Goal: Task Accomplishment & Management: Use online tool/utility

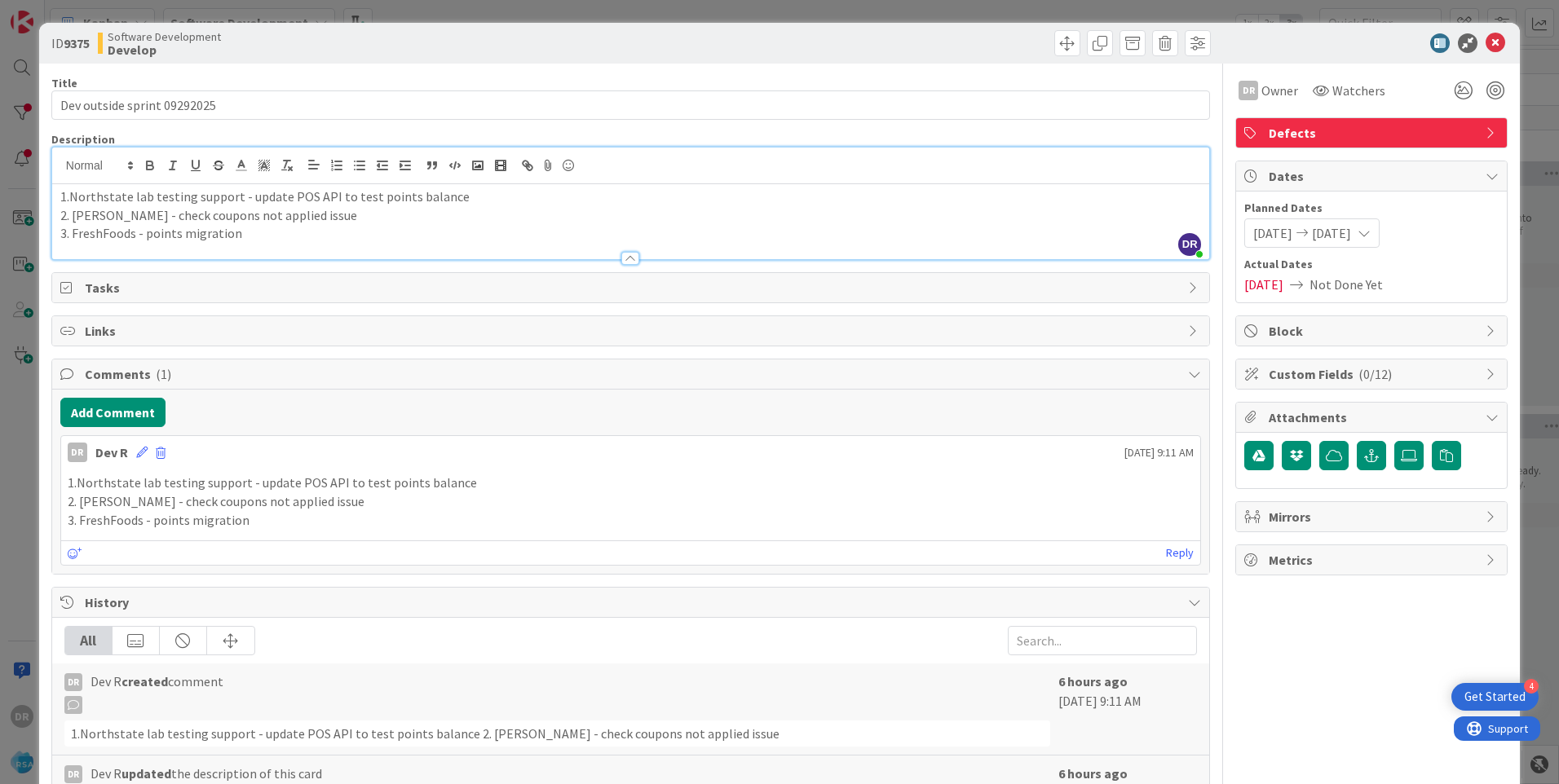
scroll to position [0, 1435]
click at [247, 233] on p "3. FreshFoods - points migration" at bounding box center [630, 234] width 1140 height 18
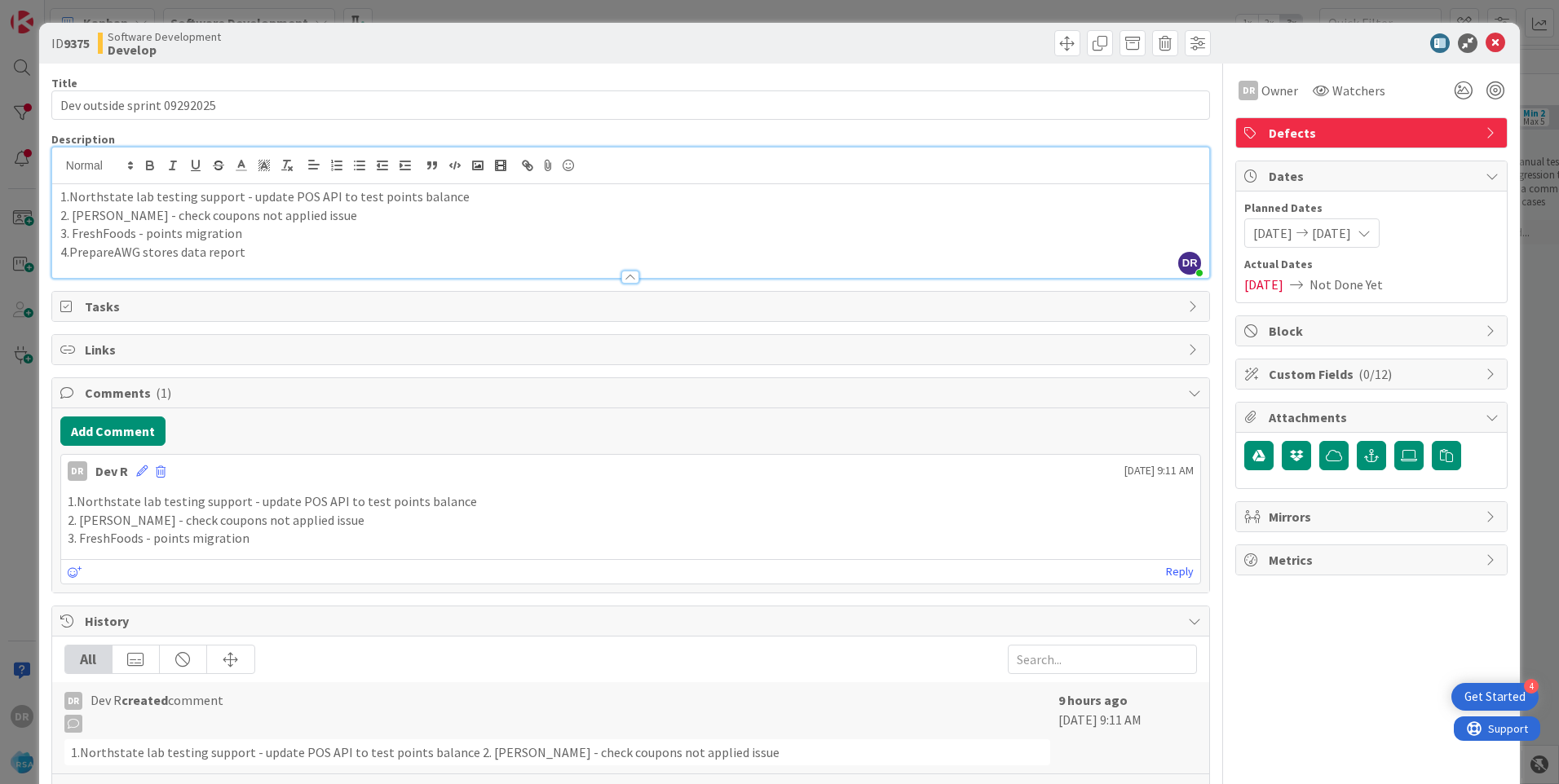
click at [111, 257] on p "4.PrepareAWG stores data report" at bounding box center [630, 252] width 1140 height 18
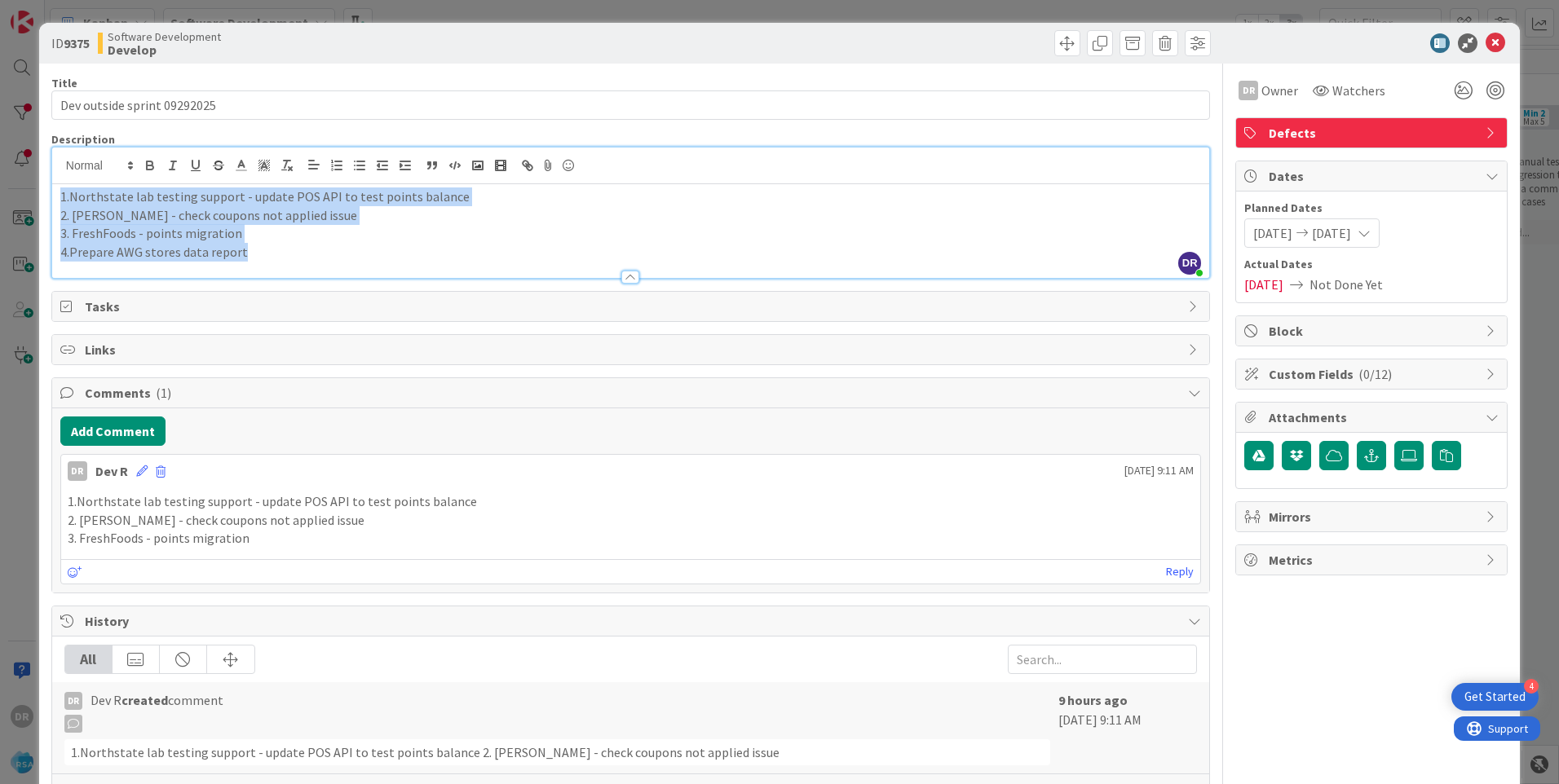
drag, startPoint x: 290, startPoint y: 252, endPoint x: 39, endPoint y: 202, distance: 255.9
click at [40, 202] on div "ID 9375 Software Development Develop Title 27 / 128 Dev outside sprint 09292025…" at bounding box center [780, 523] width 1481 height 1000
copy div "1.Northstate lab testing support - update POS API to test points balance 2. [PE…"
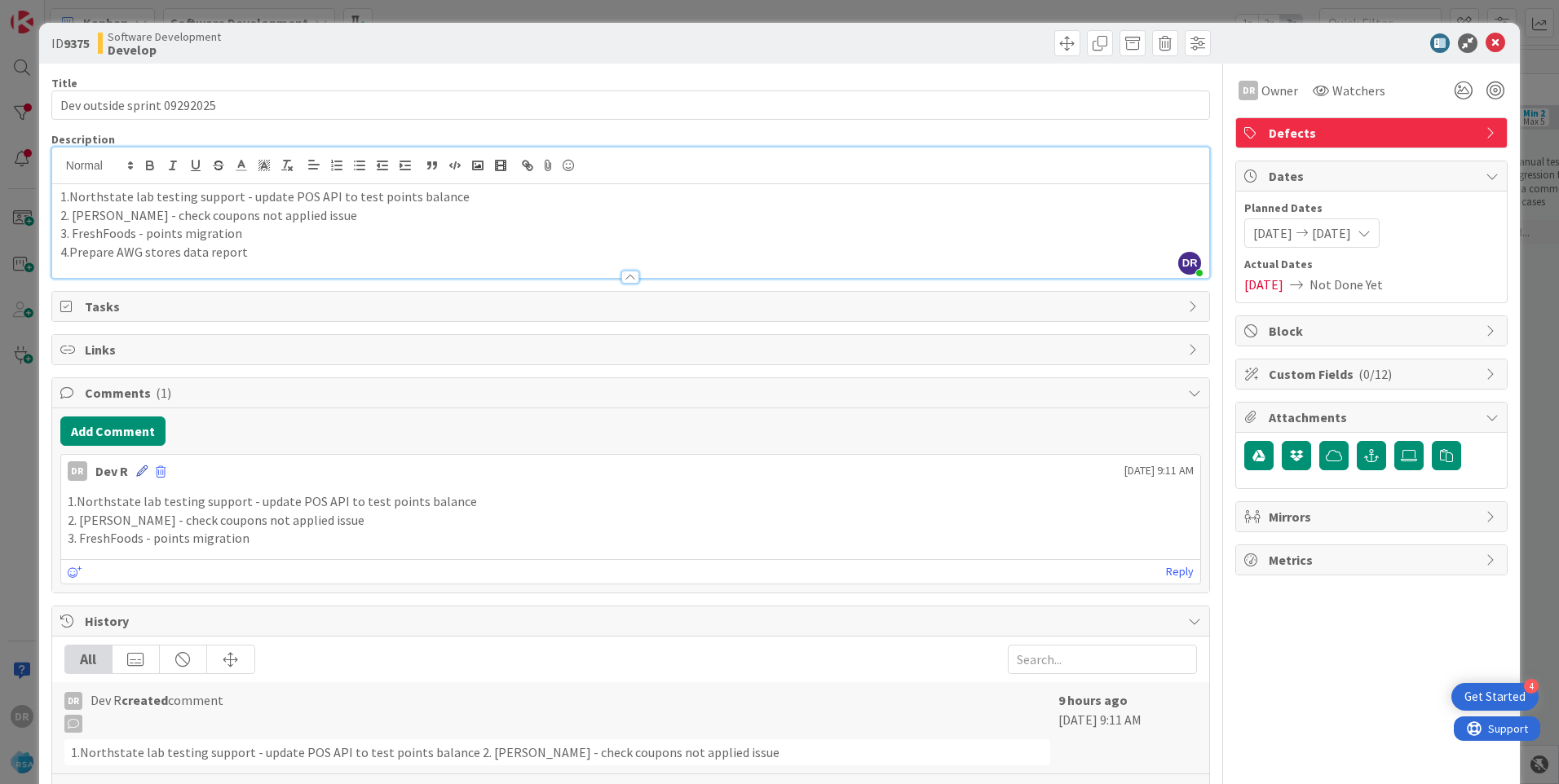
click at [141, 471] on icon at bounding box center [142, 471] width 12 height 12
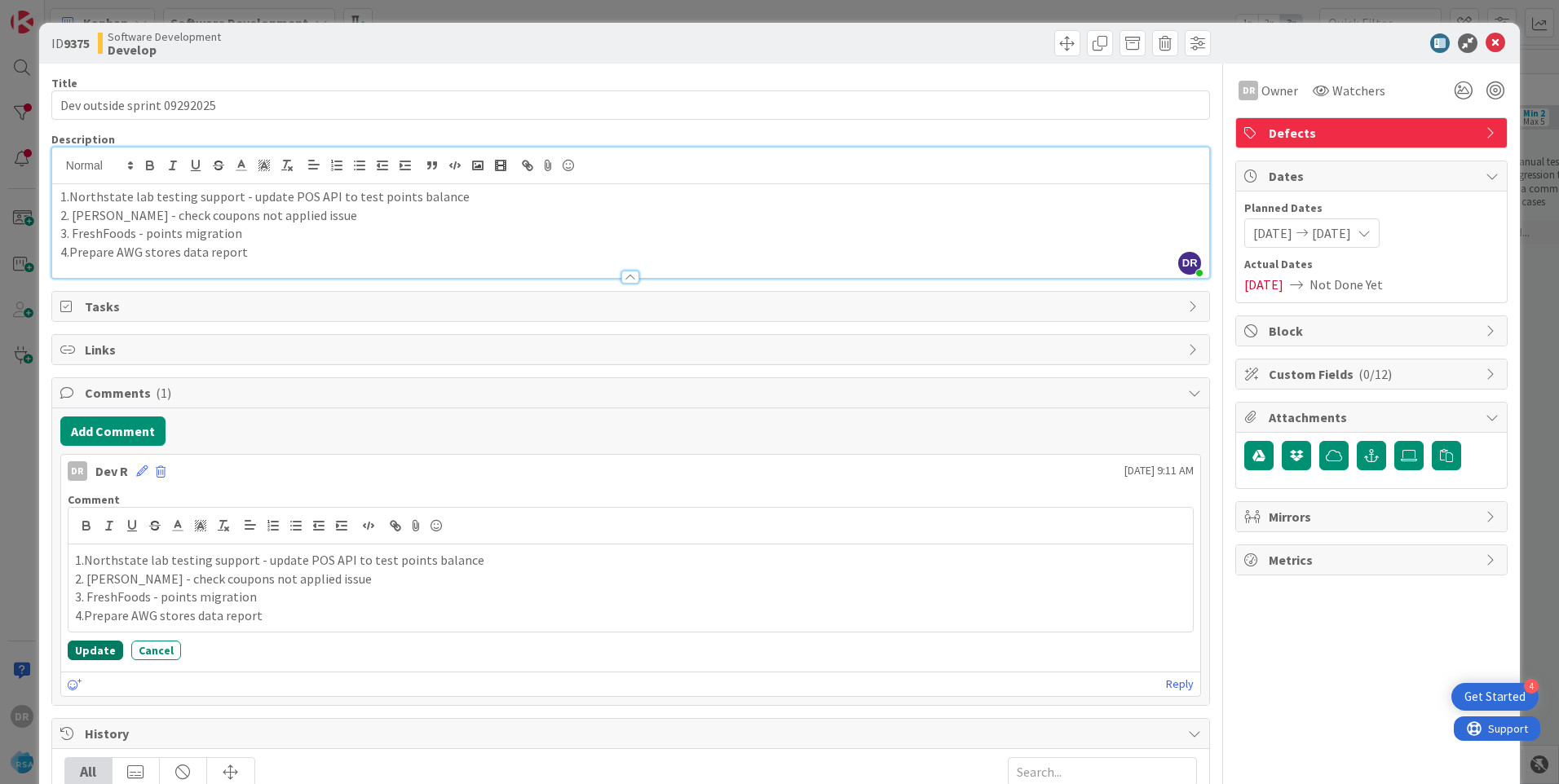
click at [98, 648] on button "Update" at bounding box center [96, 650] width 55 height 19
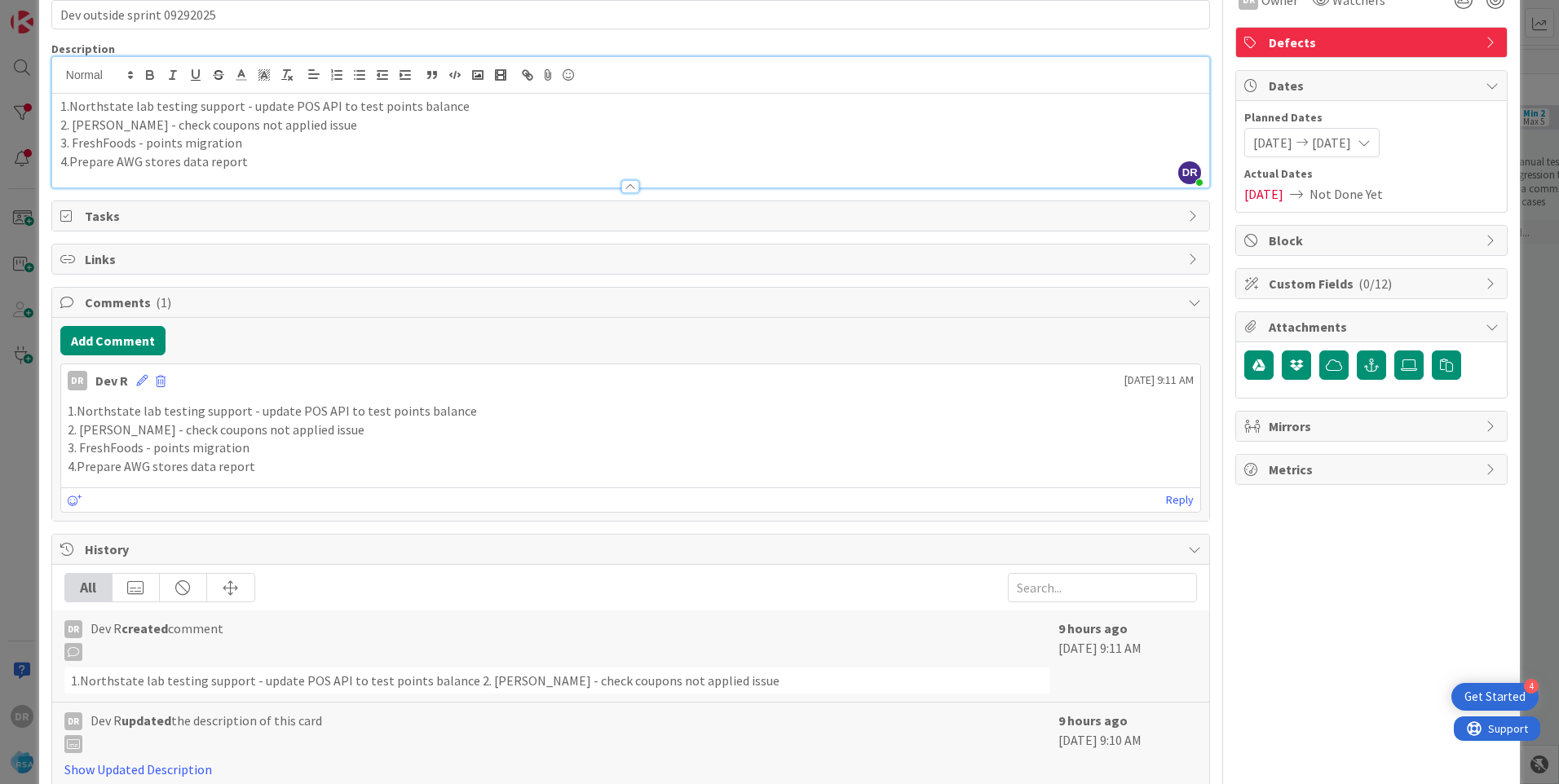
scroll to position [0, 0]
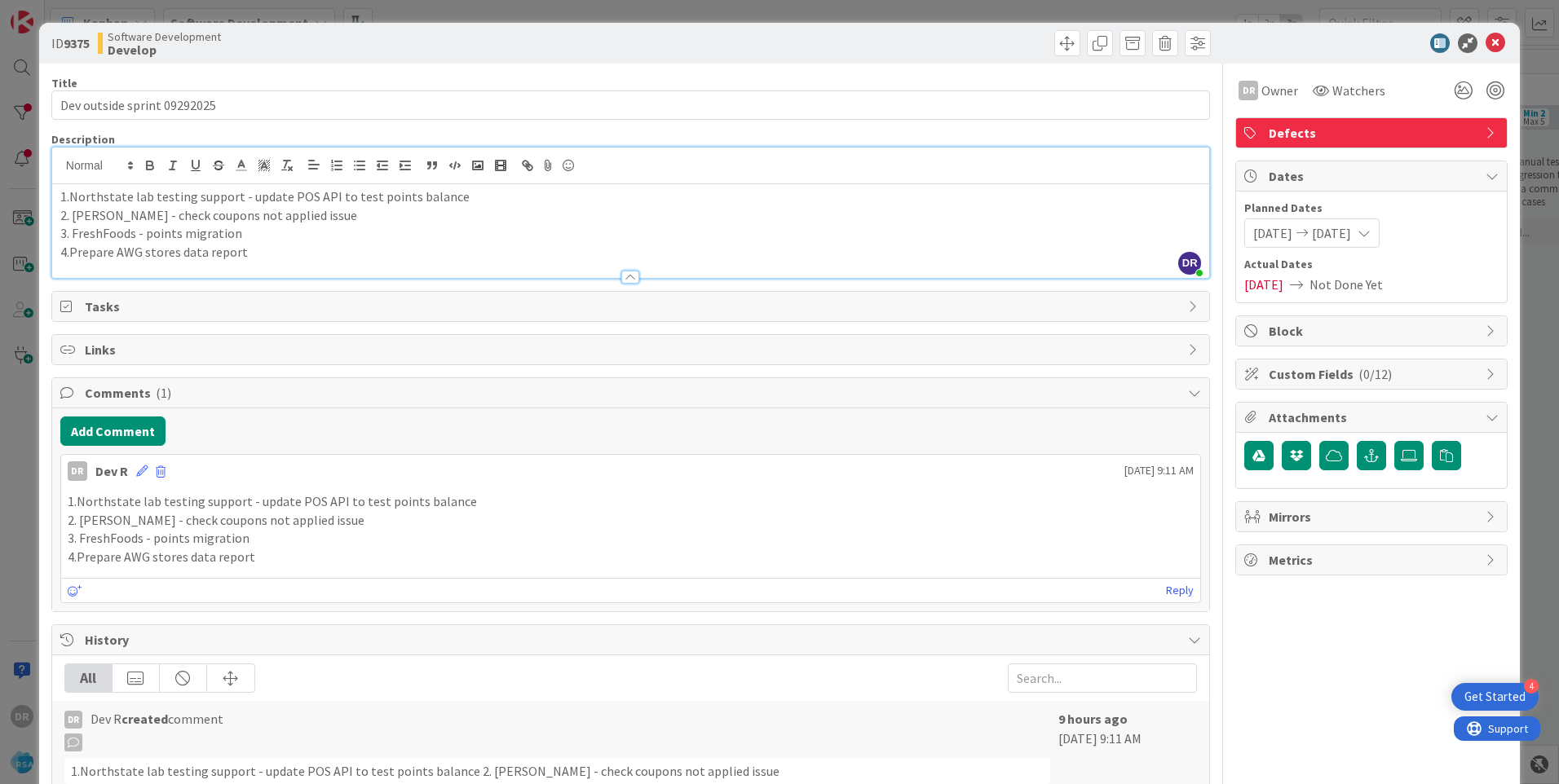
click at [260, 251] on p "4.Prepare AWG stores data report" at bounding box center [630, 252] width 1140 height 18
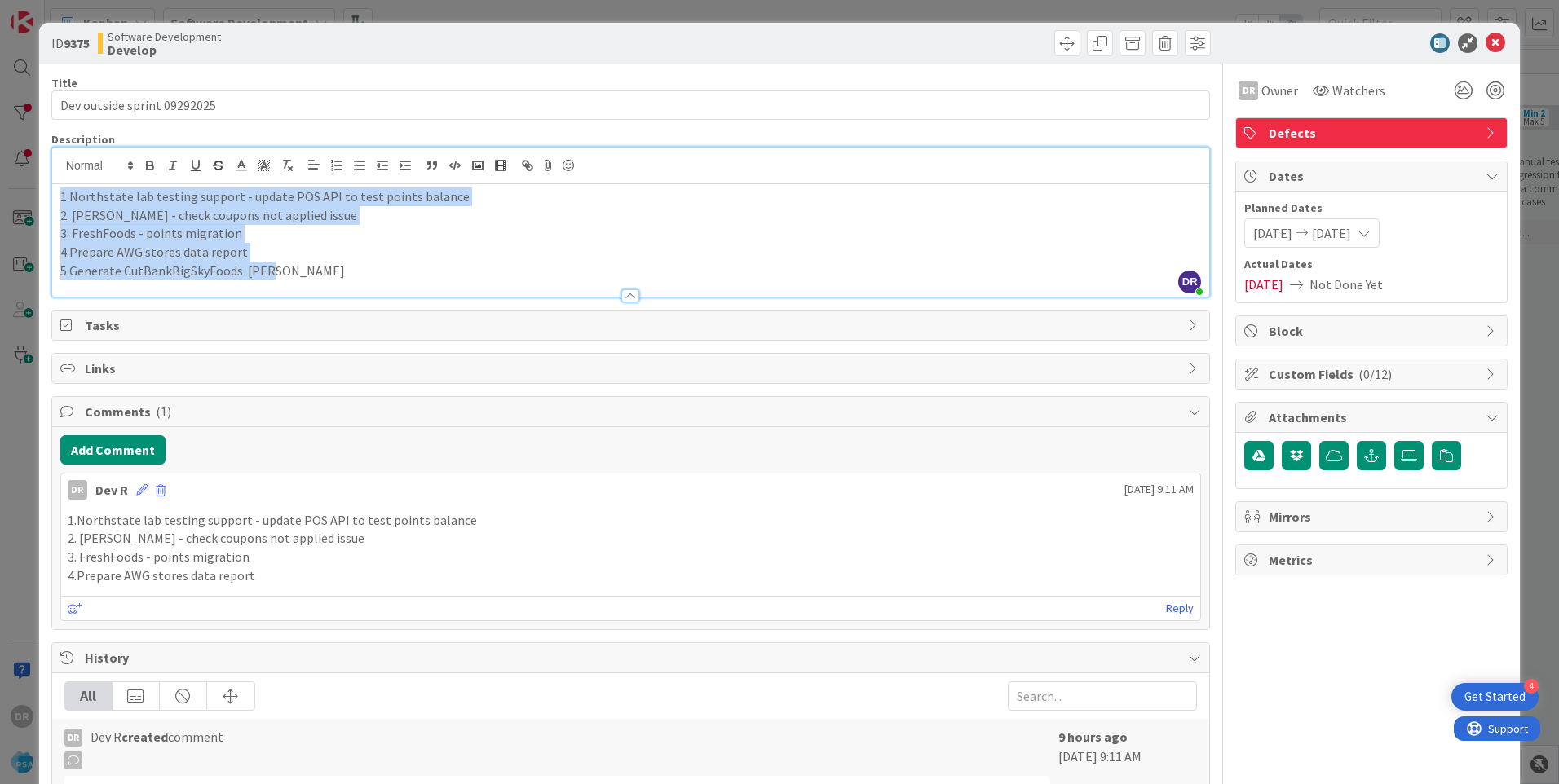
copy div "1.Northstate lab testing support - update POS API to test points balance 2. [PE…"
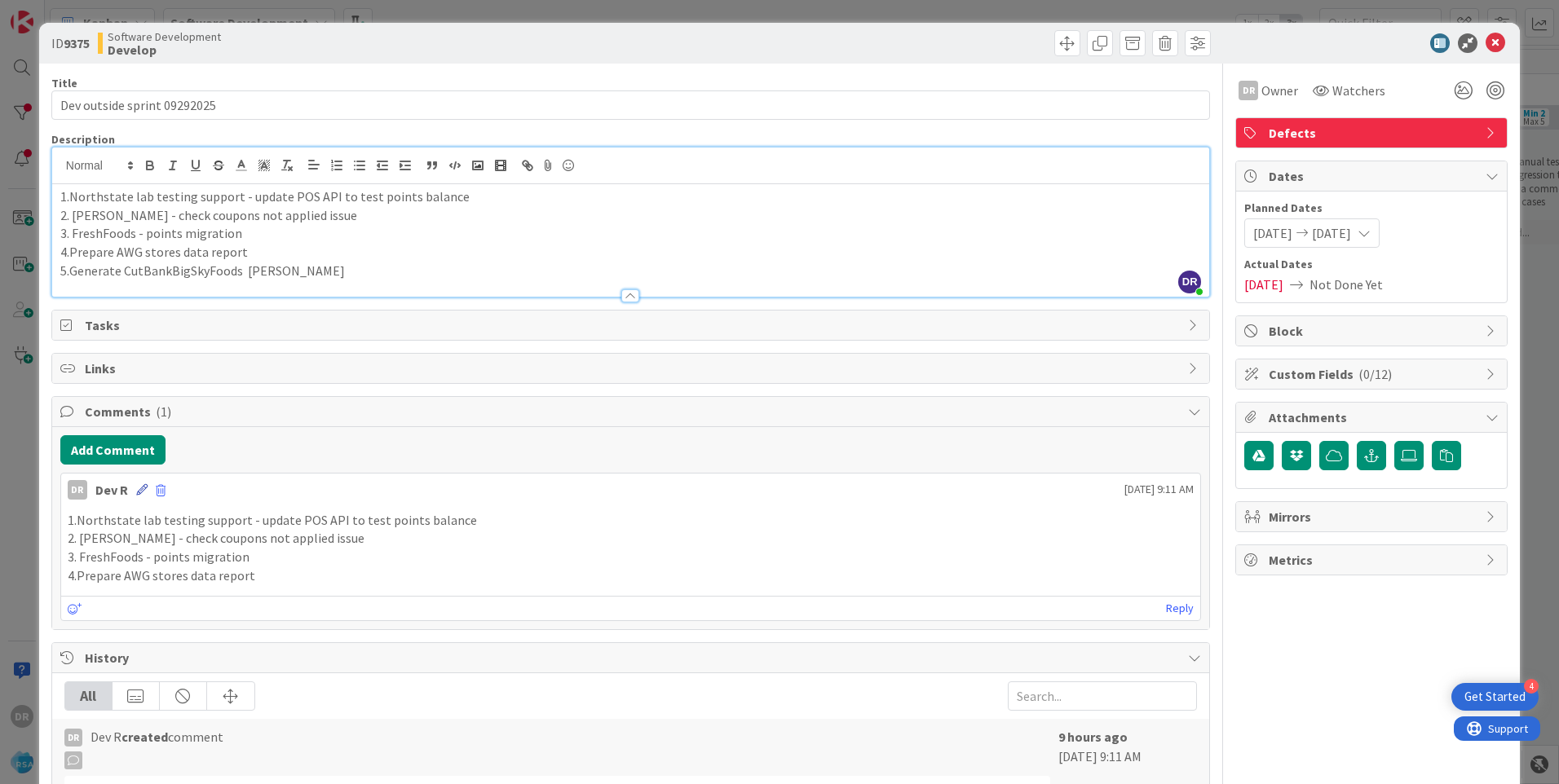
click at [140, 487] on icon at bounding box center [142, 490] width 12 height 12
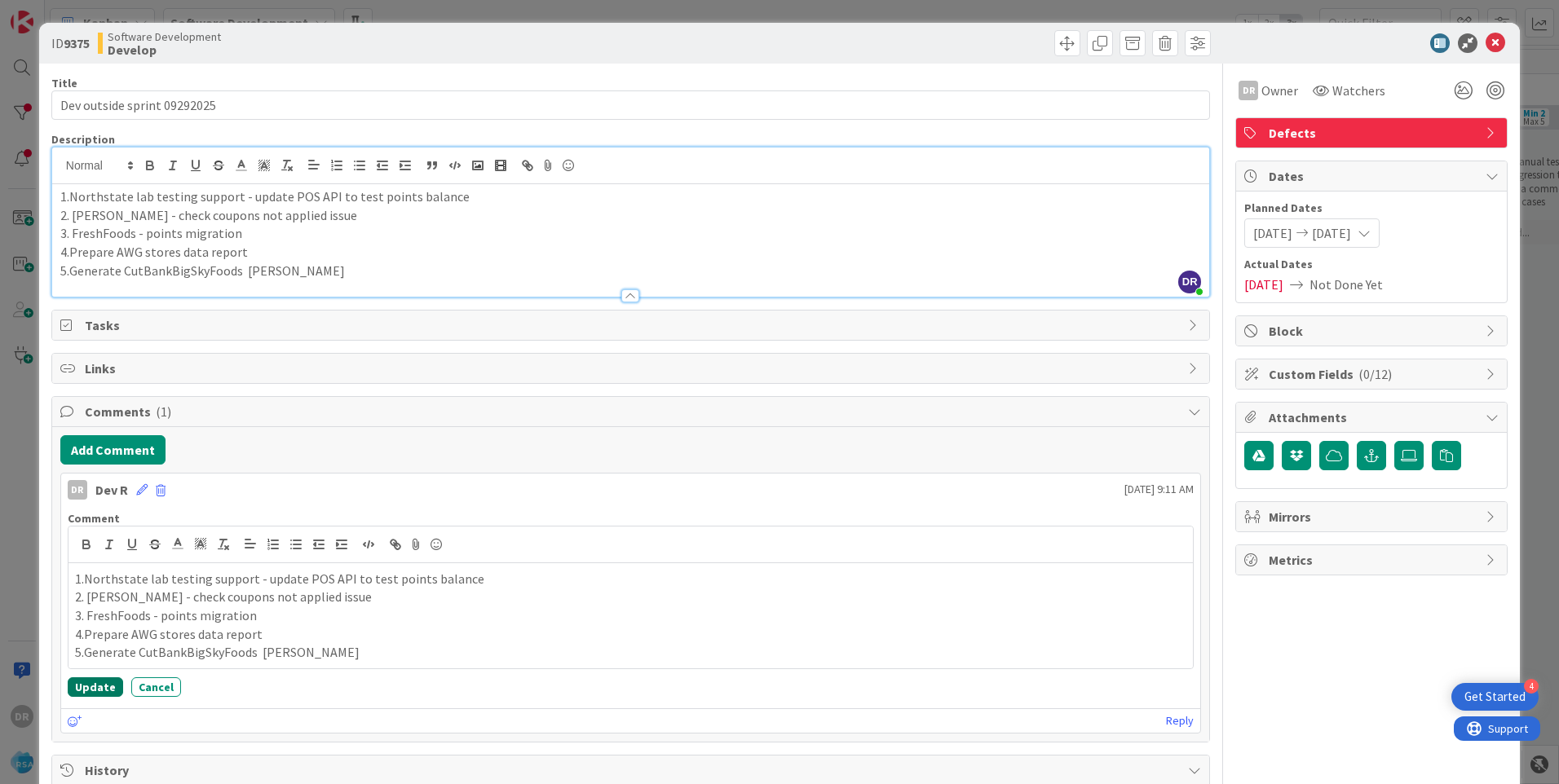
click at [96, 687] on button "Update" at bounding box center [96, 687] width 55 height 19
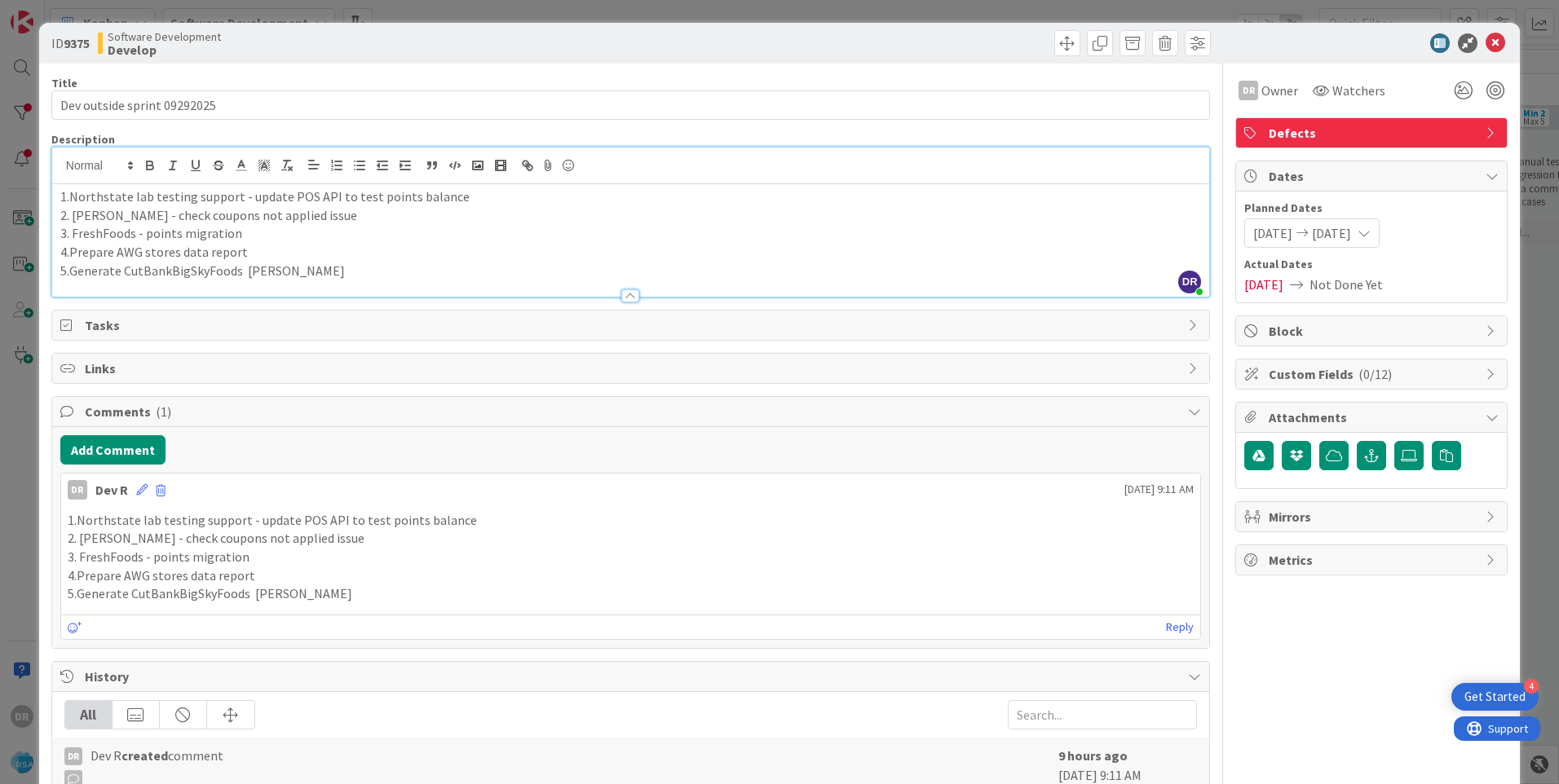
click at [187, 267] on p "5.Generate CutBankBigSkyFoods [PERSON_NAME]" at bounding box center [630, 271] width 1140 height 18
copy p "CutBankBigSkyFoods"
click at [308, 272] on p "5.Generate CutBankBigSkyFoods [PERSON_NAME]" at bounding box center [630, 271] width 1140 height 18
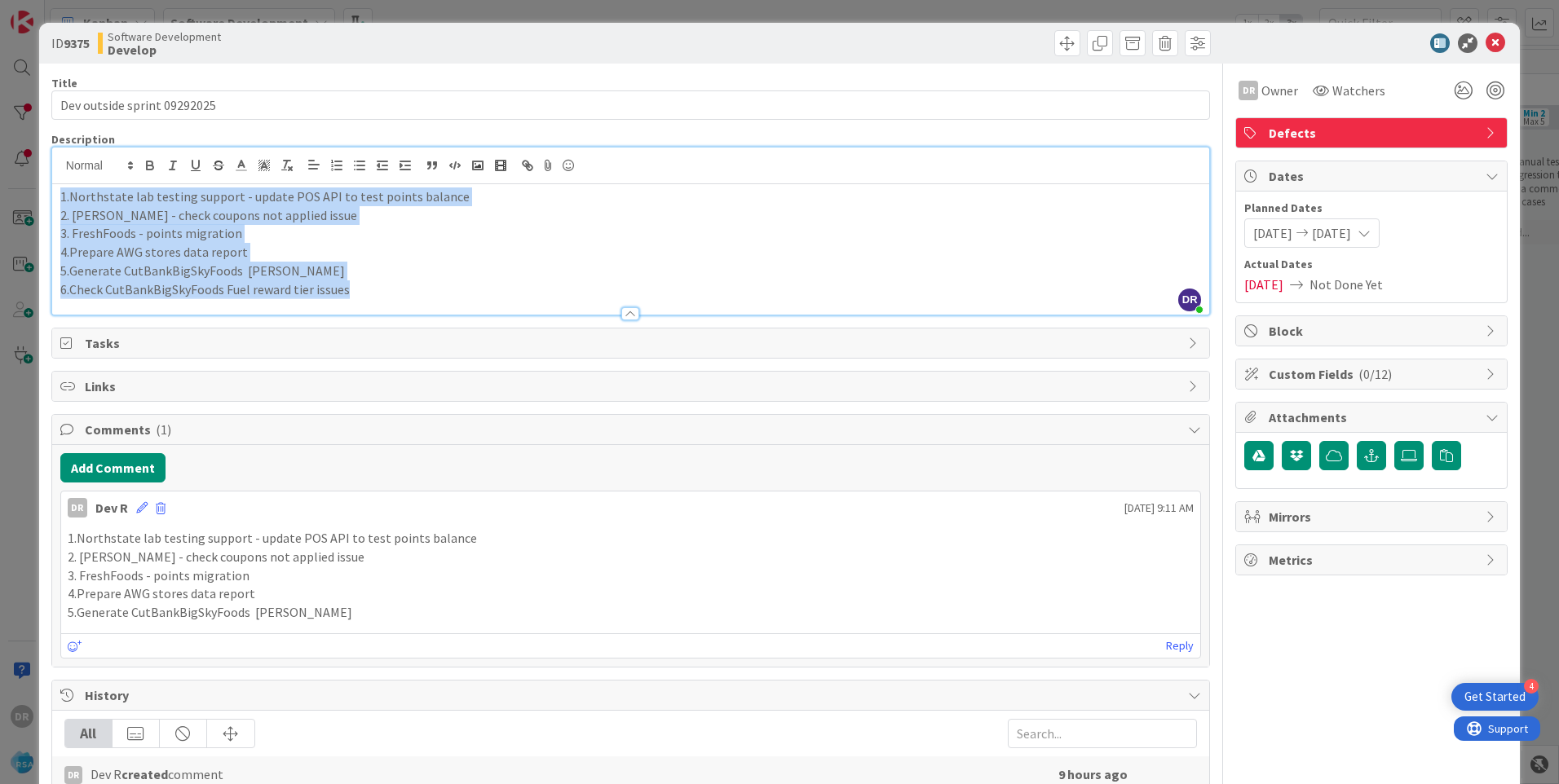
copy div "1.Northstate lab testing support - update POS API to test points balance 2. [PE…"
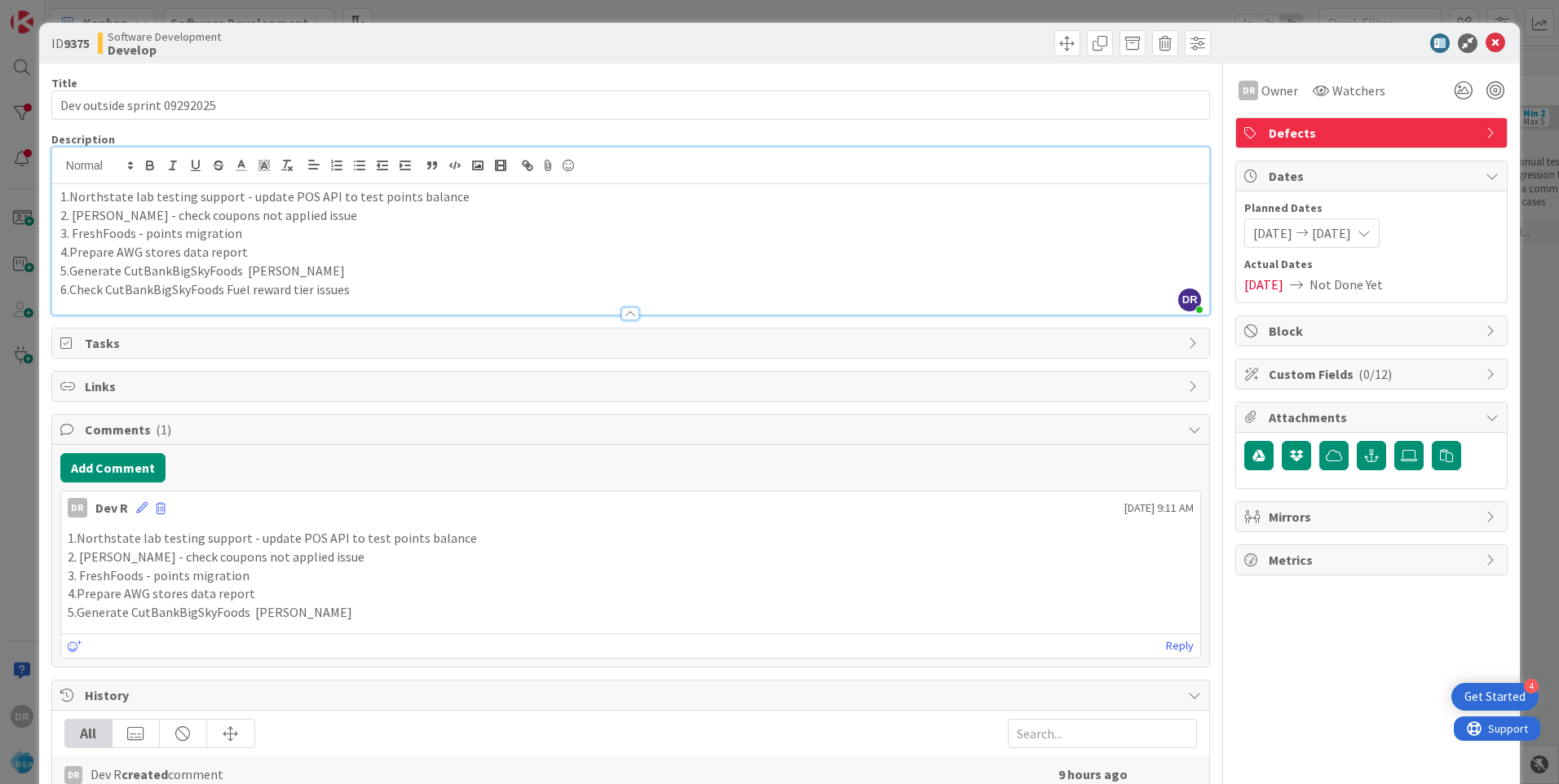
click at [134, 508] on div "DR [PERSON_NAME] [DATE] 9:11 AM" at bounding box center [631, 504] width 1140 height 26
click at [136, 509] on icon at bounding box center [142, 508] width 12 height 12
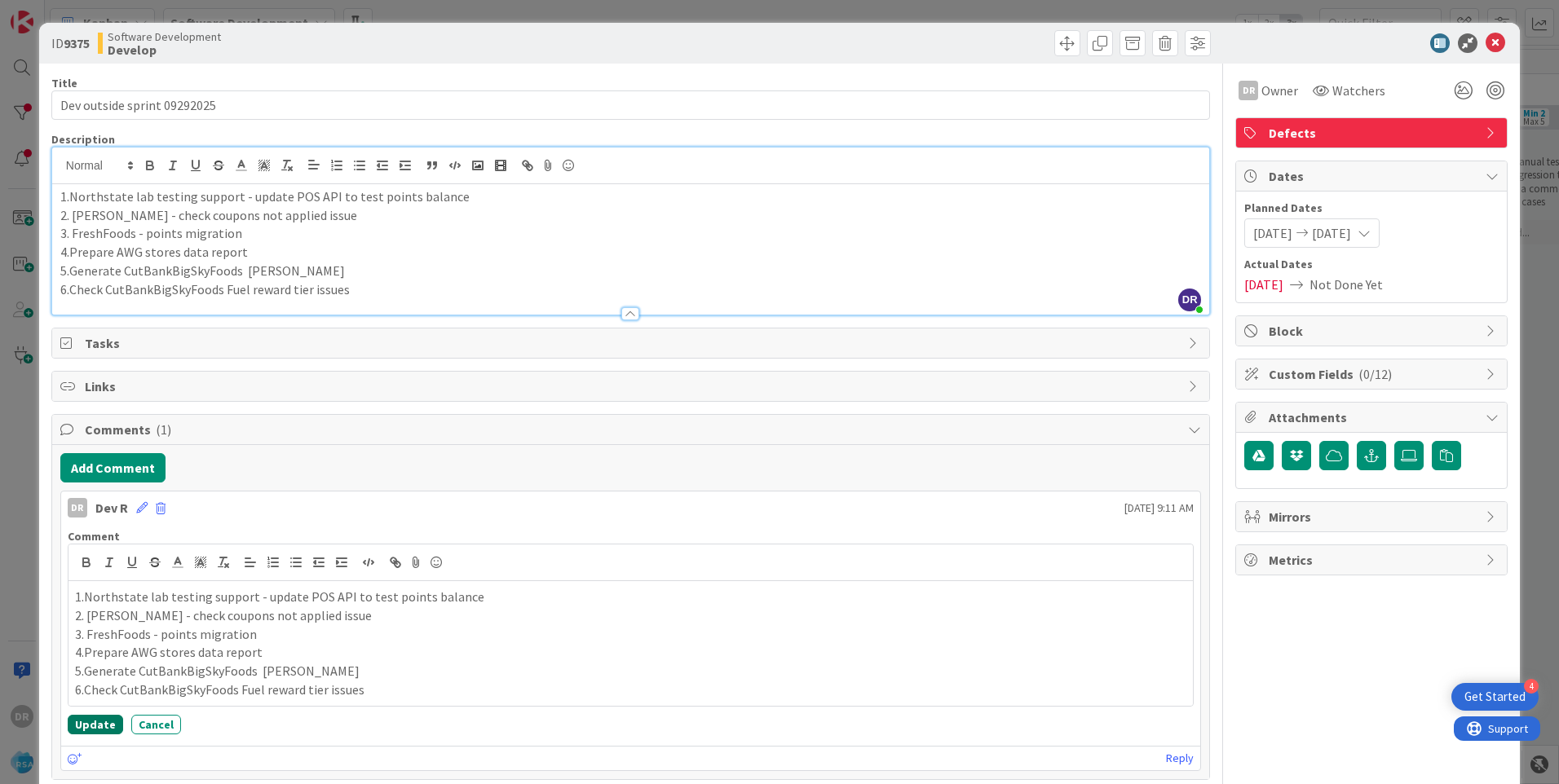
click at [99, 725] on button "Update" at bounding box center [96, 724] width 55 height 19
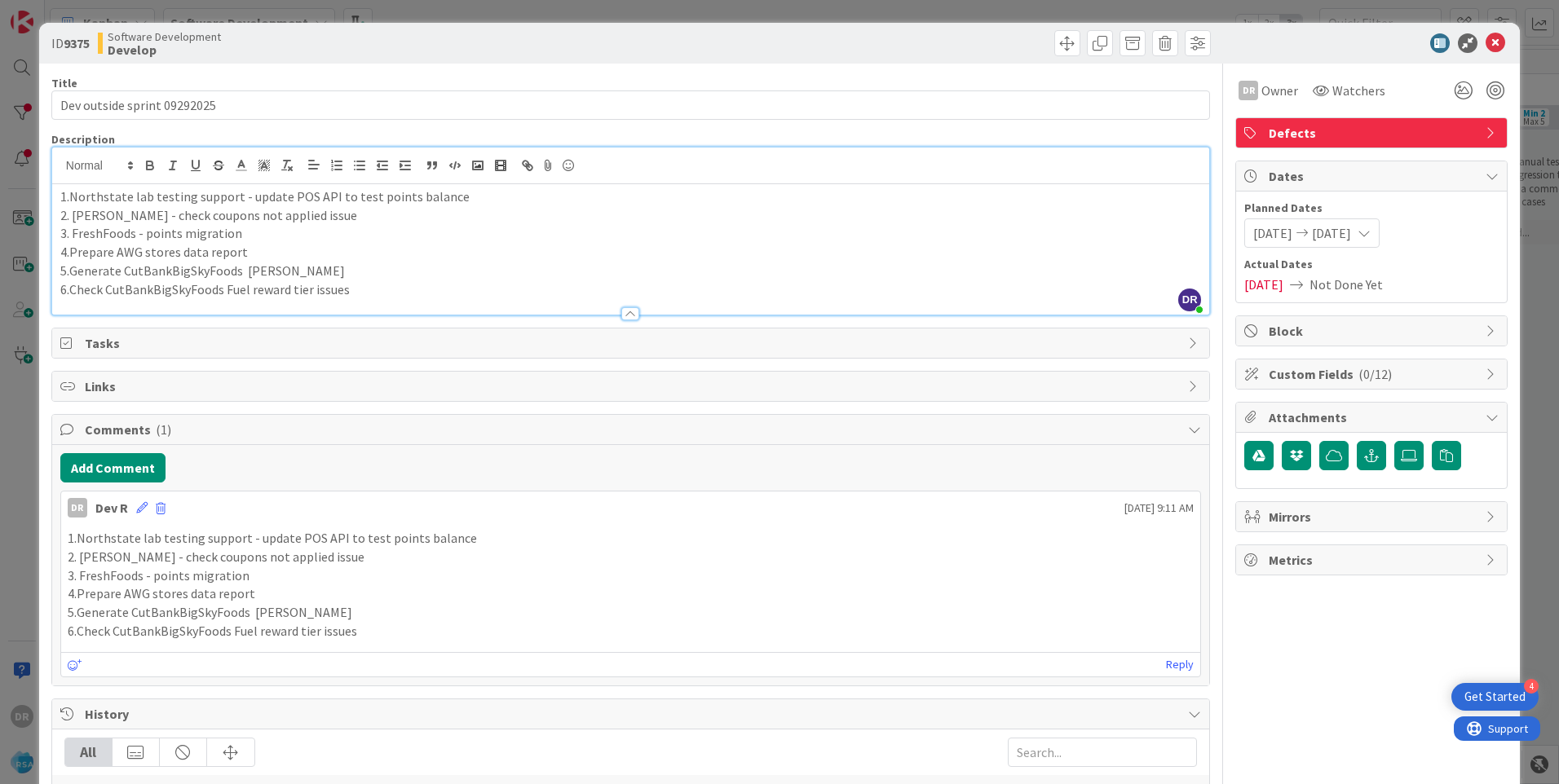
click at [355, 294] on p "6.Check CutBankBigSkyFoods Fuel reward tier issues" at bounding box center [630, 290] width 1140 height 18
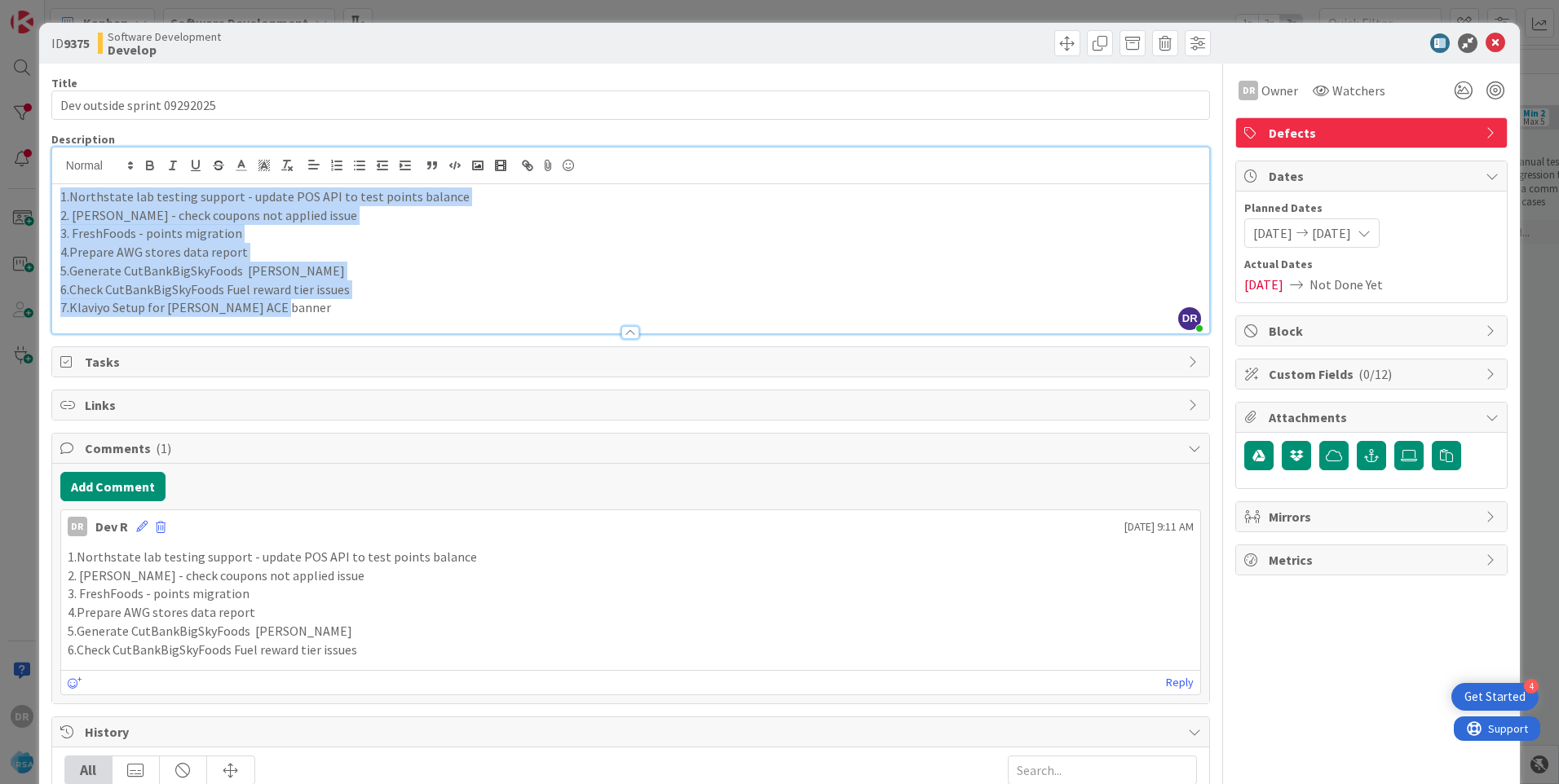
copy div "1.Northstate lab testing support - update POS API to test points balance 2. [PE…"
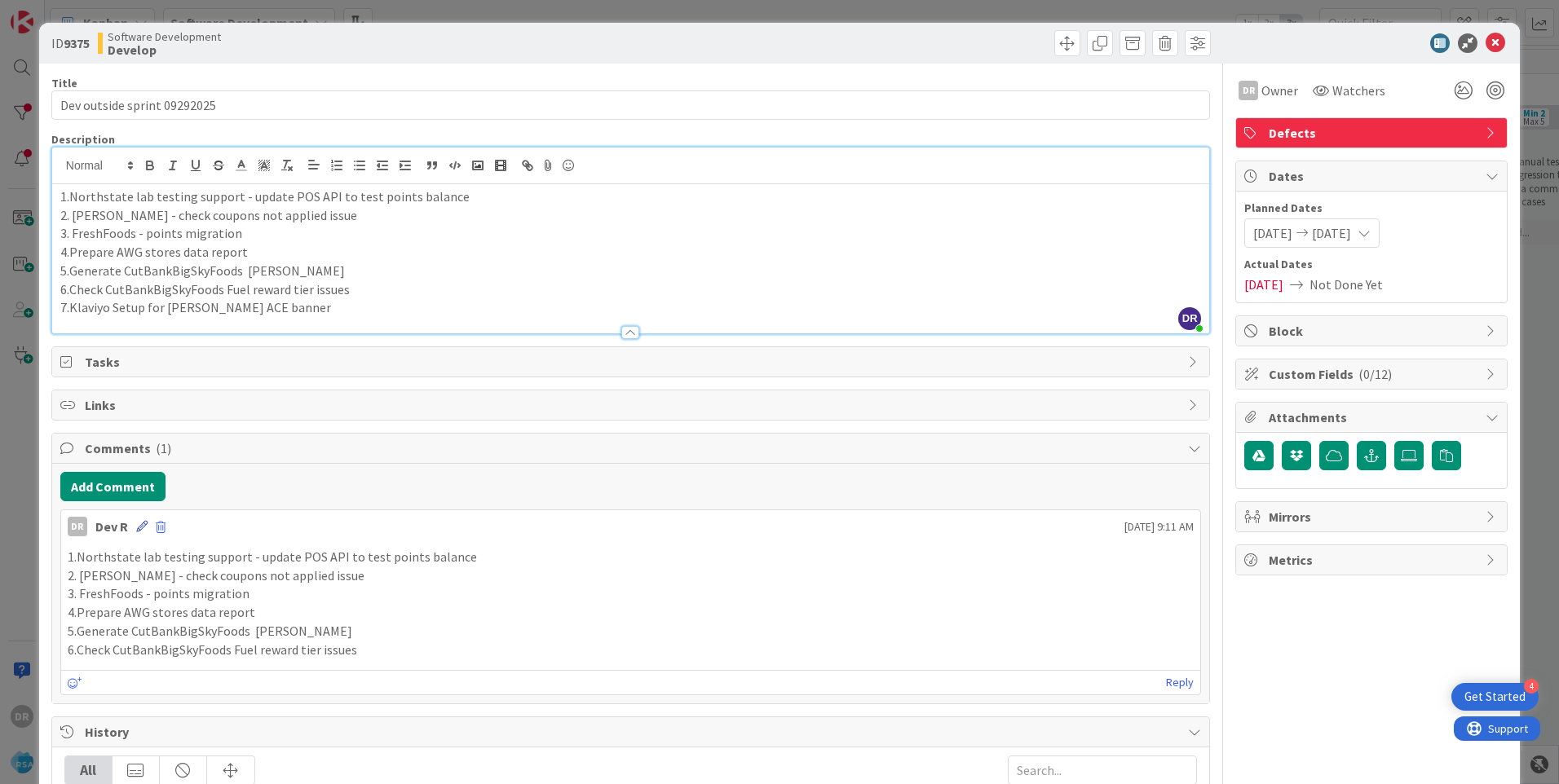
click at [143, 524] on icon at bounding box center [142, 527] width 12 height 12
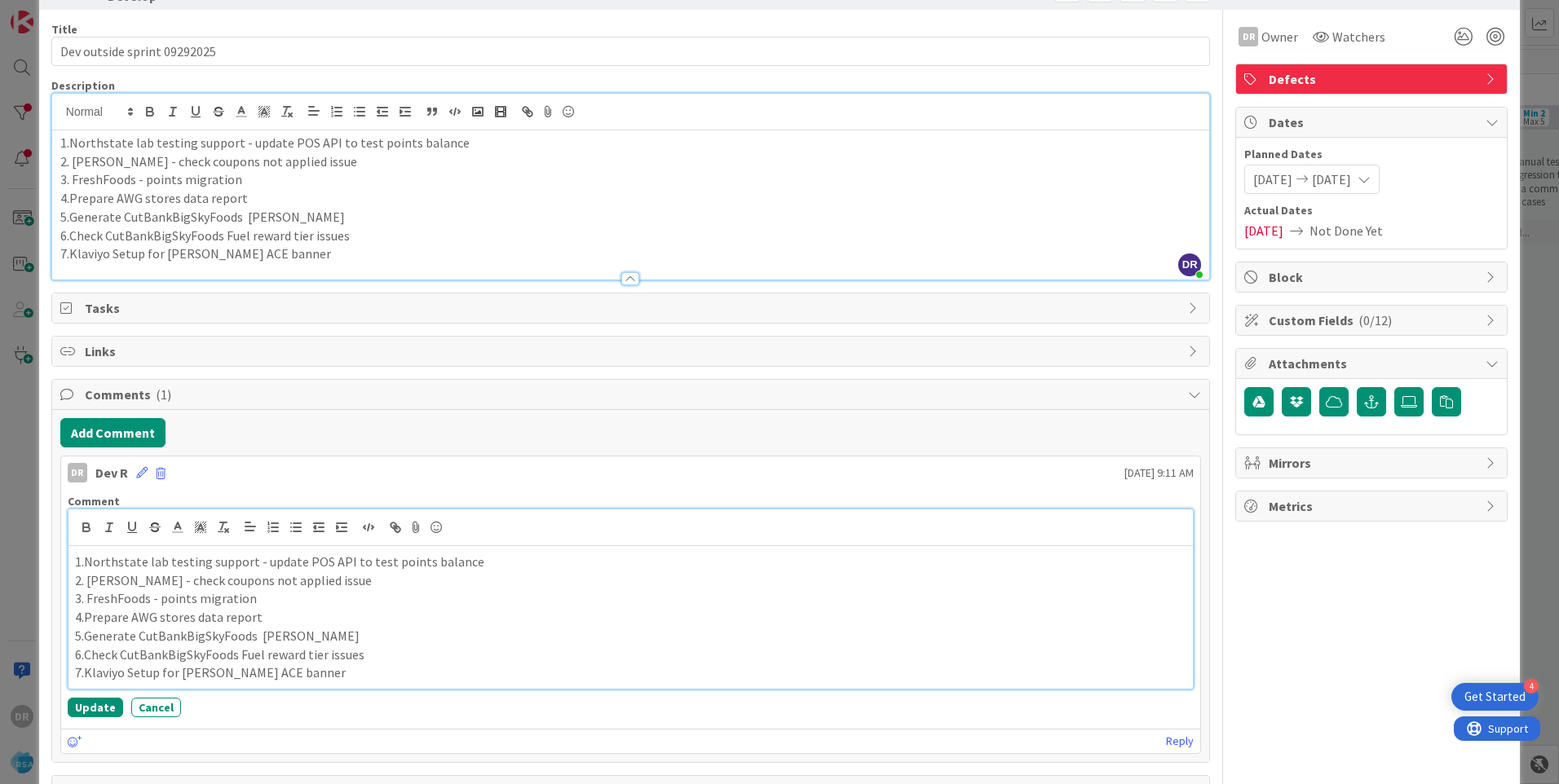
scroll to position [82, 0]
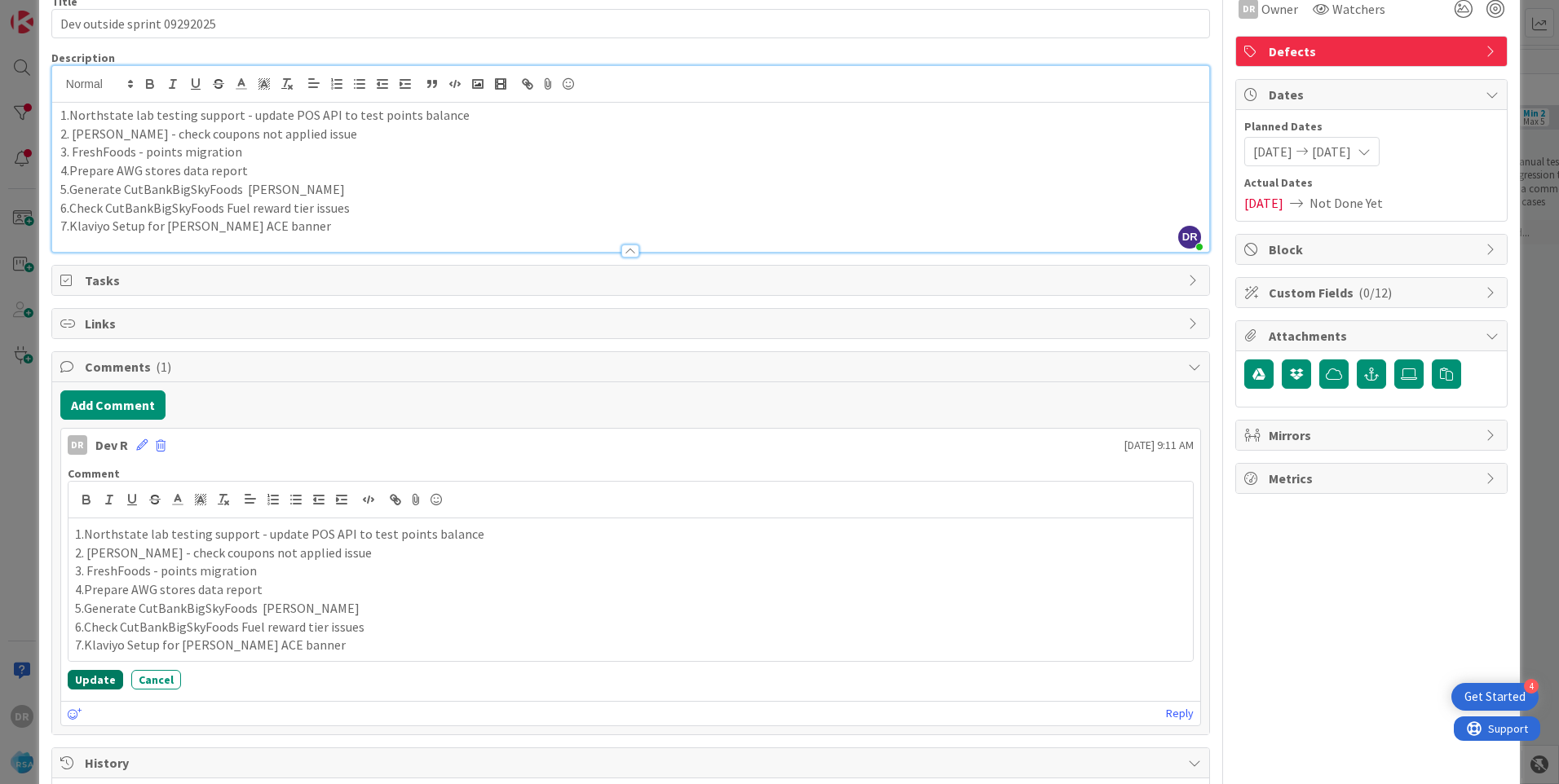
click at [93, 676] on button "Update" at bounding box center [96, 680] width 55 height 19
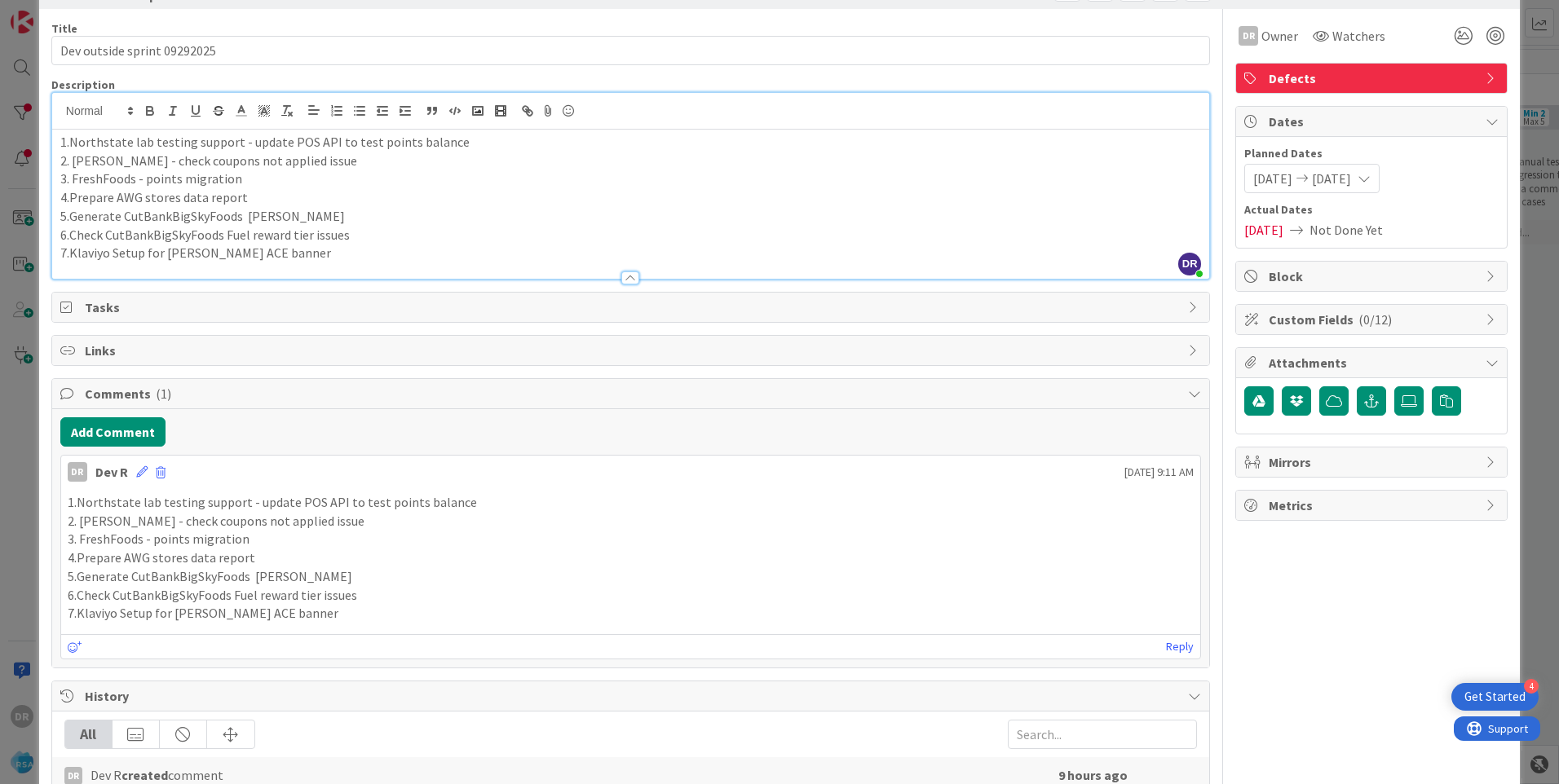
scroll to position [0, 0]
